Goal: Transaction & Acquisition: Purchase product/service

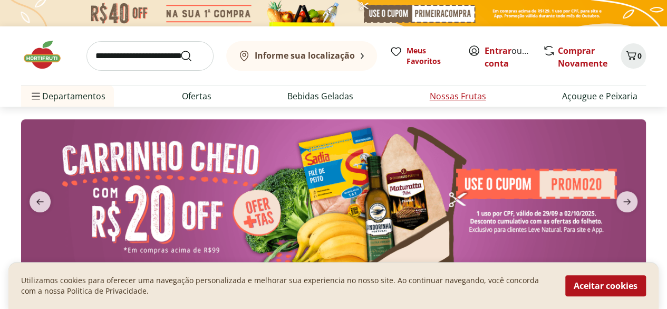
click at [473, 93] on link "Nossas Frutas" at bounding box center [458, 96] width 56 height 13
select select "**********"
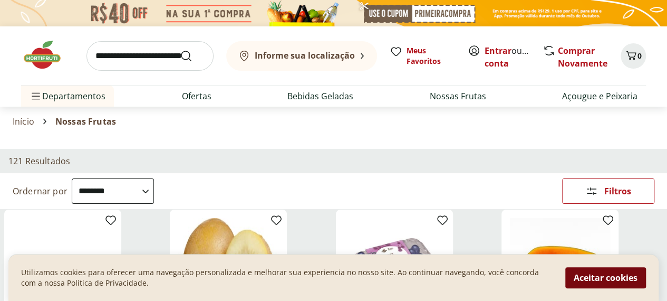
click at [595, 277] on button "Aceitar cookies" at bounding box center [605, 277] width 81 height 21
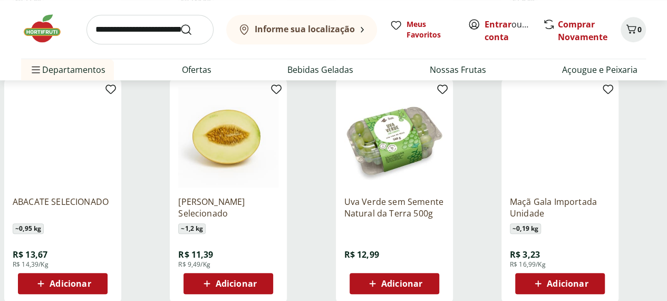
scroll to position [380, 0]
